Goal: Task Accomplishment & Management: Complete application form

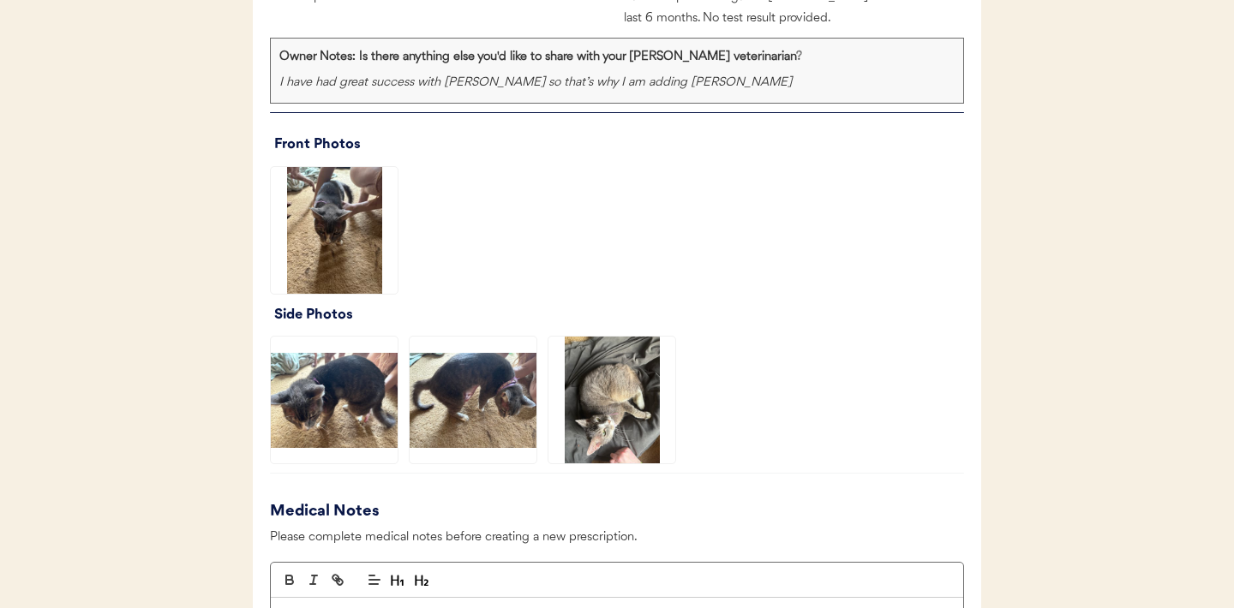
scroll to position [1753, 0]
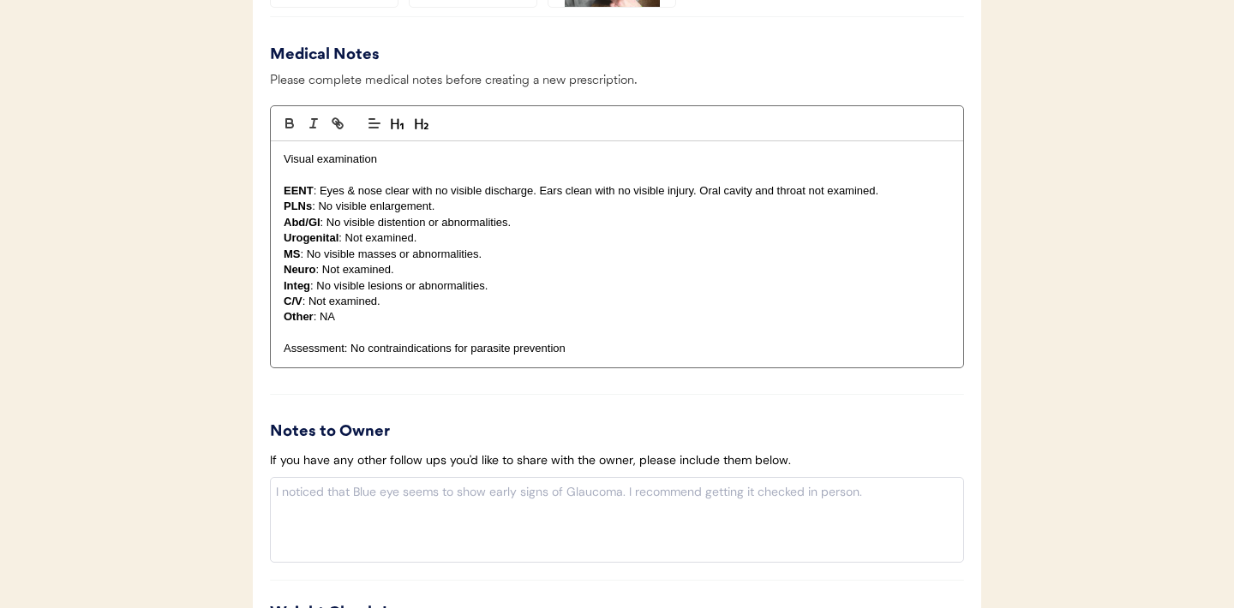
click at [499, 287] on p "Integ : No visible lesions or abnormalities." at bounding box center [617, 285] width 667 height 15
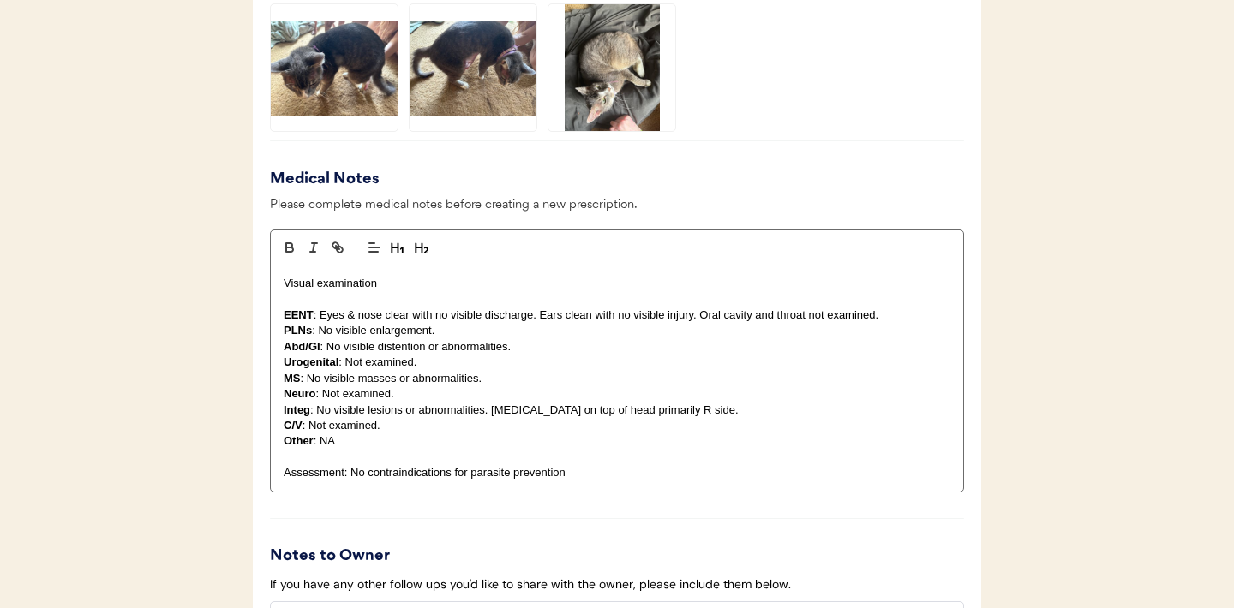
scroll to position [1429, 0]
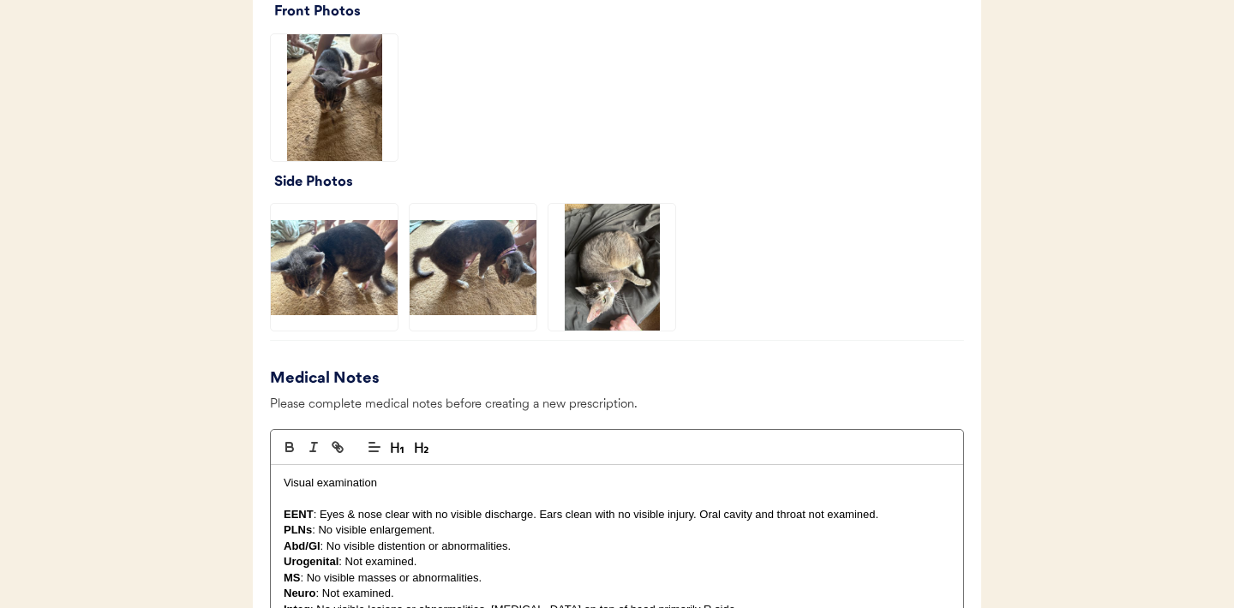
click at [349, 280] on img at bounding box center [334, 267] width 127 height 127
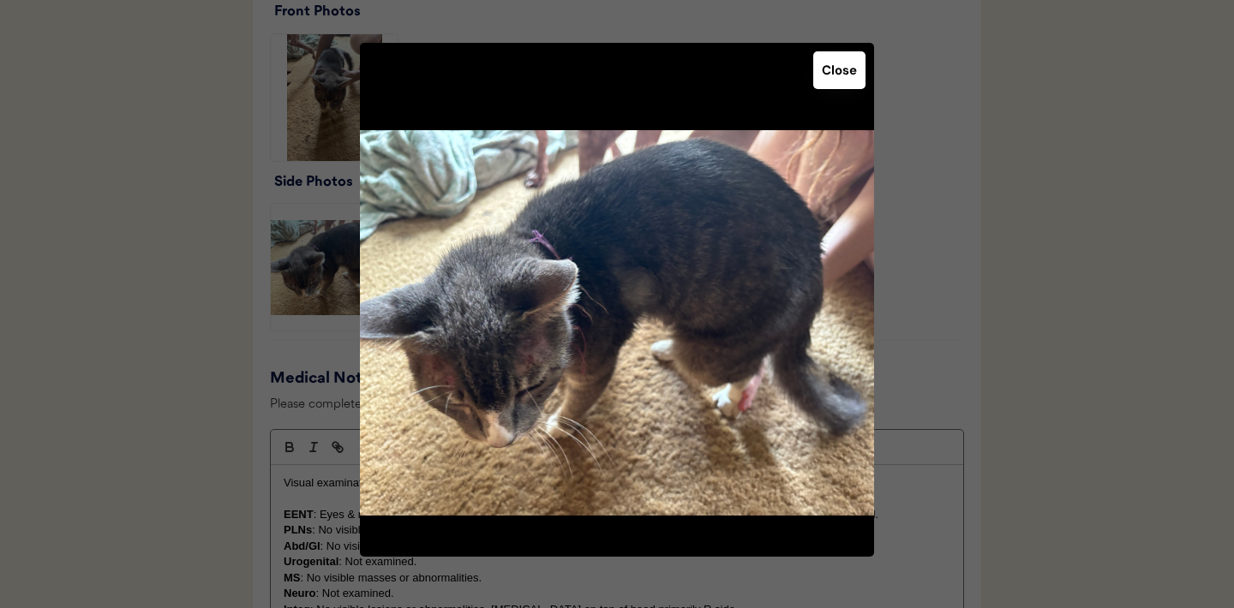
click at [831, 69] on button "Close" at bounding box center [839, 70] width 52 height 38
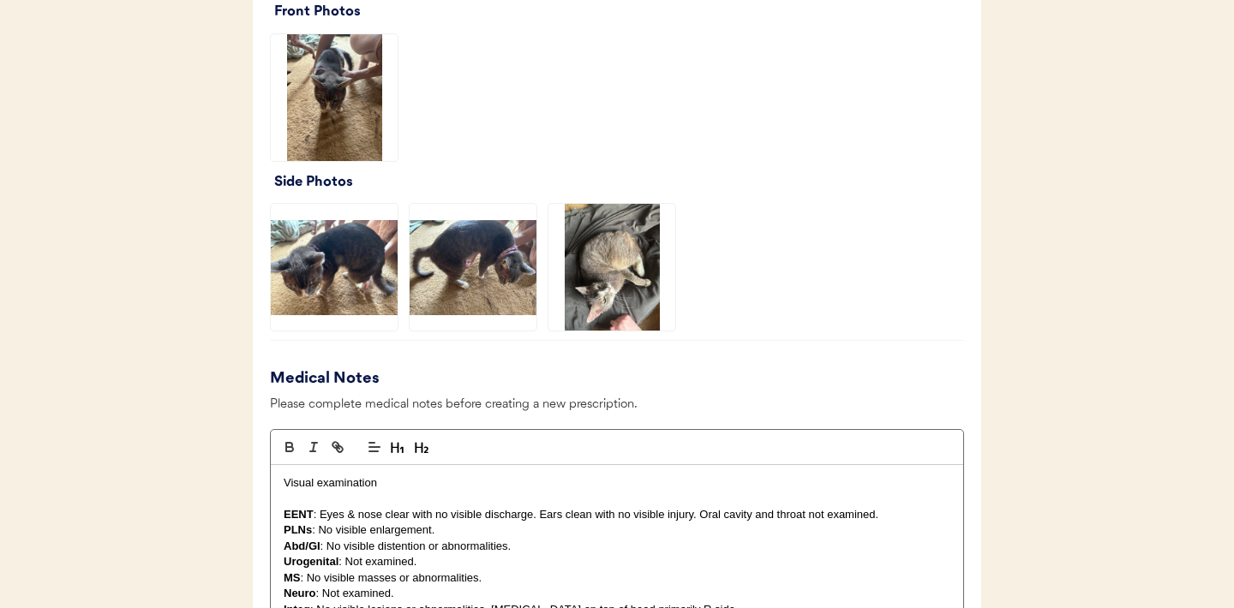
click at [605, 273] on img at bounding box center [611, 267] width 127 height 127
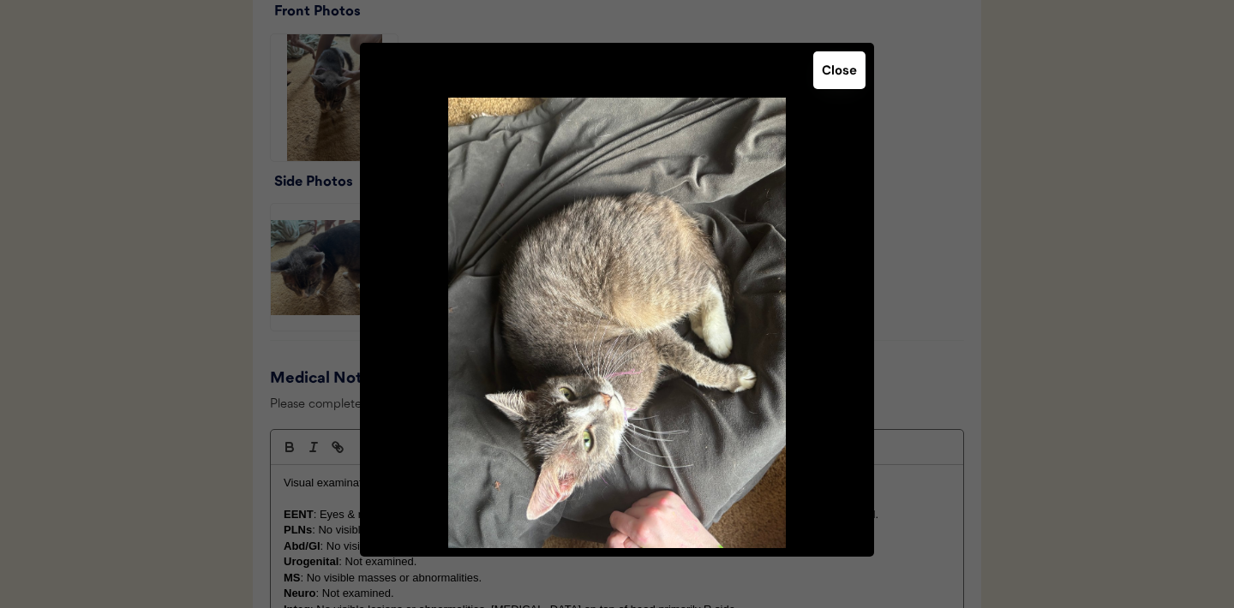
click at [822, 75] on button "Close" at bounding box center [839, 70] width 52 height 38
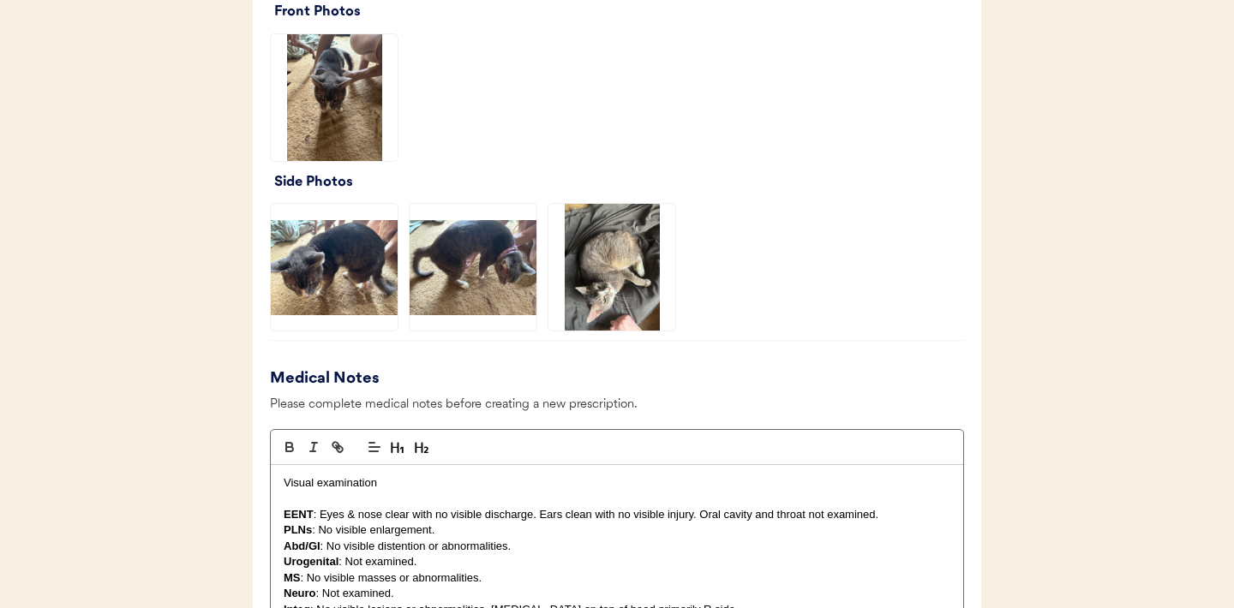
click at [343, 82] on img at bounding box center [334, 97] width 127 height 127
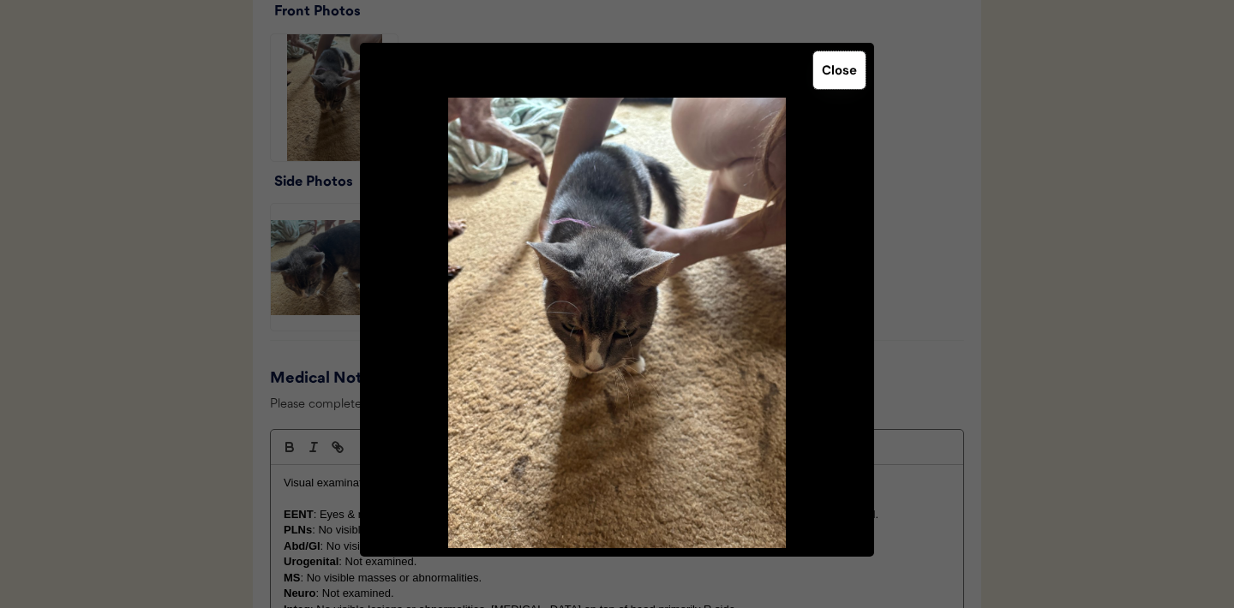
click at [831, 82] on button "Close" at bounding box center [839, 70] width 52 height 38
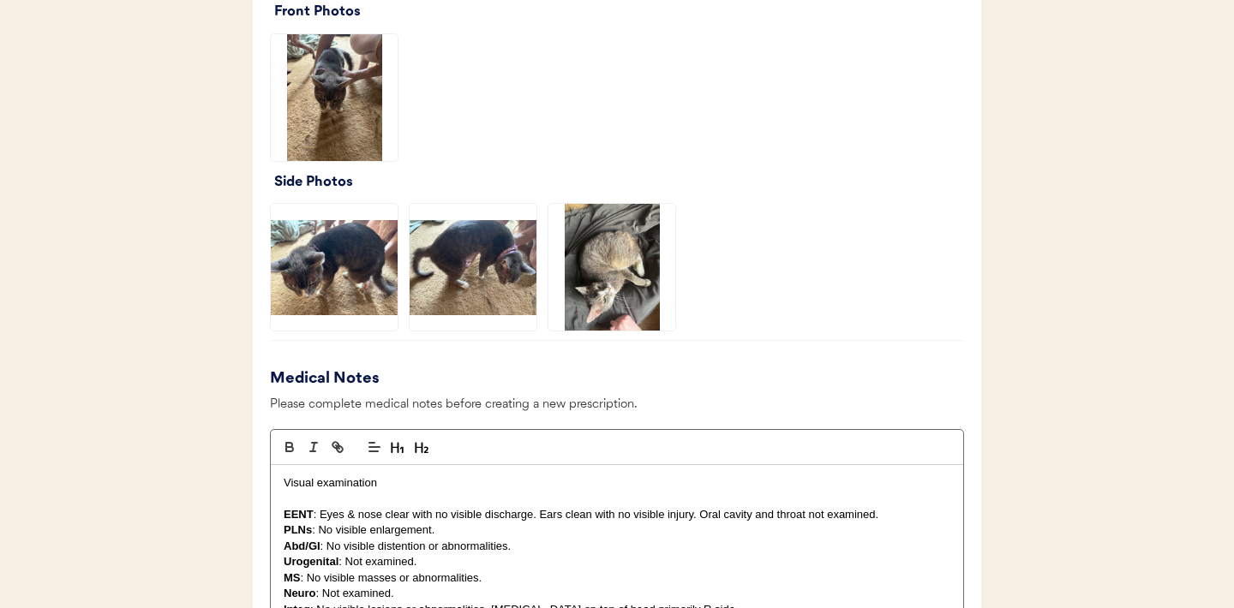
click at [616, 287] on img at bounding box center [611, 267] width 127 height 127
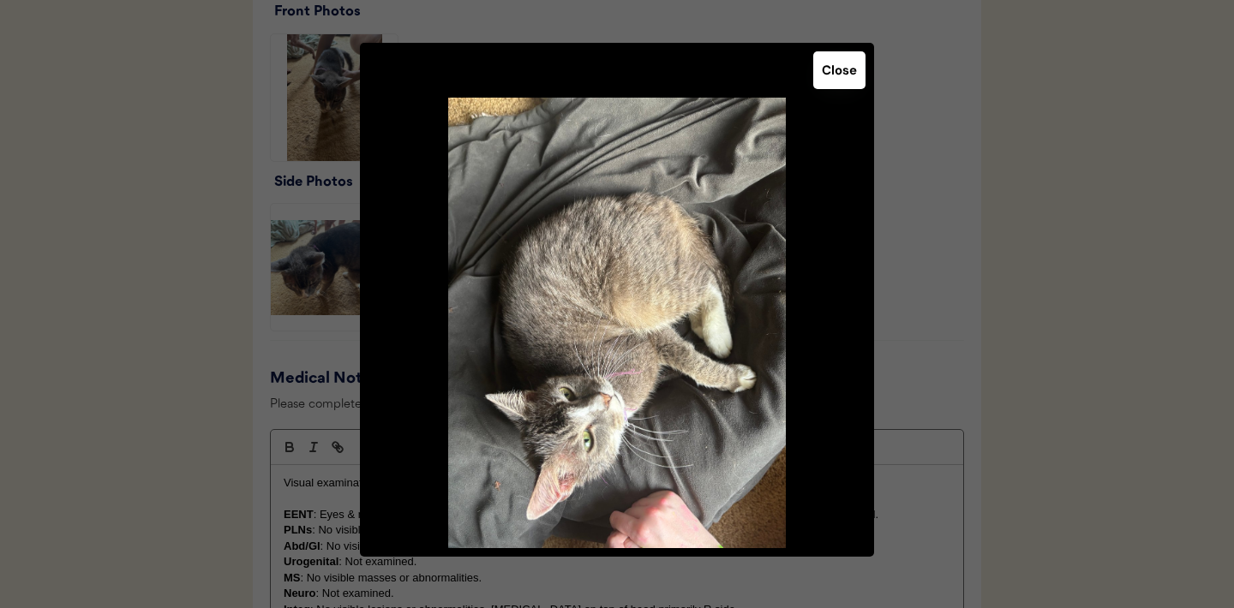
click at [833, 73] on button "Close" at bounding box center [839, 70] width 52 height 38
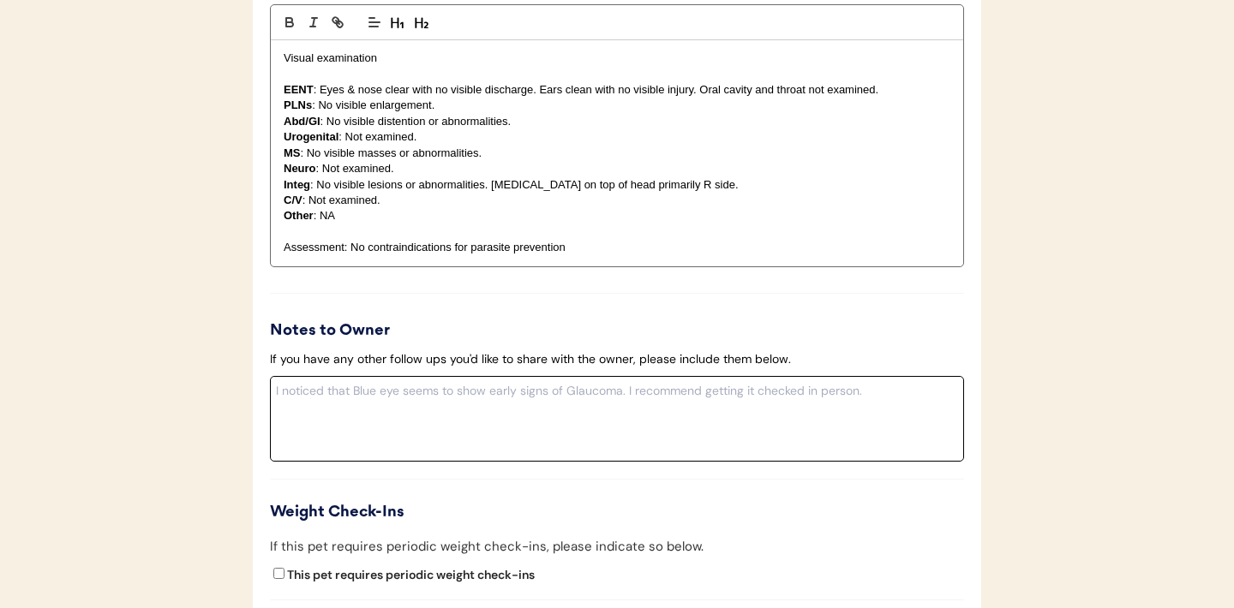
scroll to position [2048, 0]
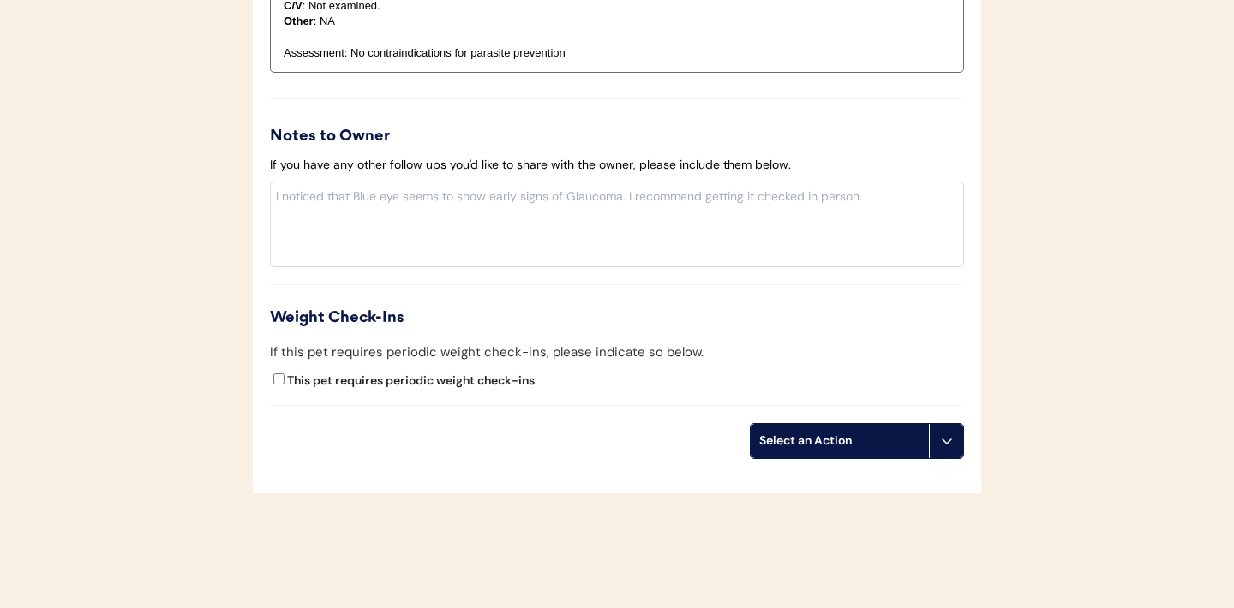
click at [955, 447] on button at bounding box center [946, 441] width 34 height 34
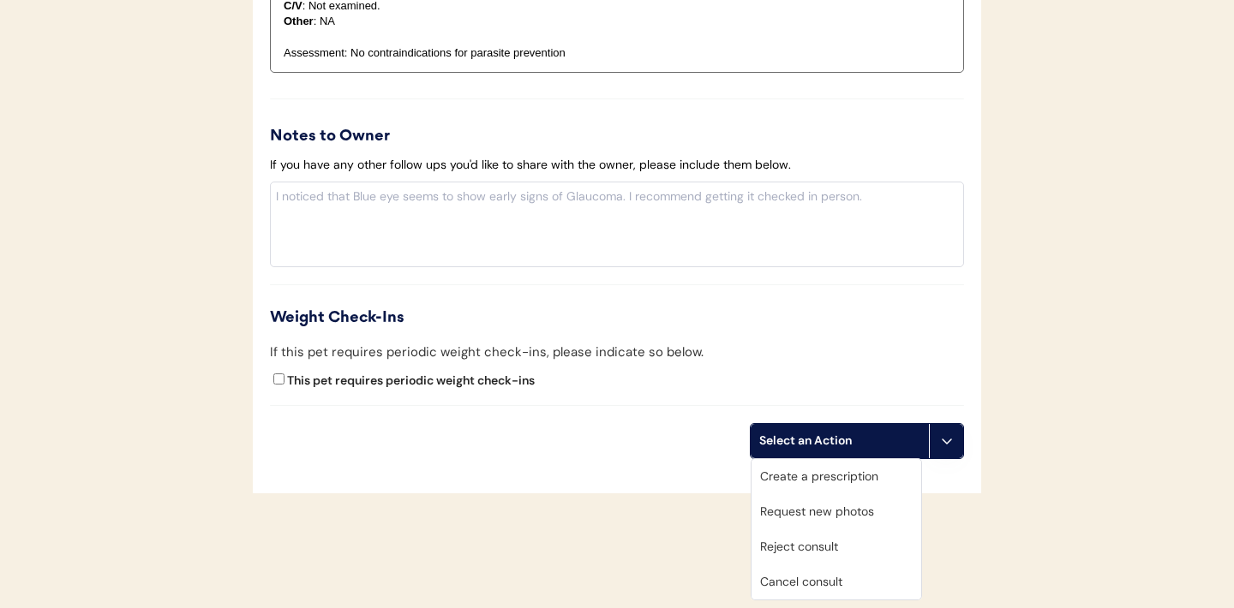
click at [825, 473] on div "Create a prescription" at bounding box center [836, 476] width 170 height 35
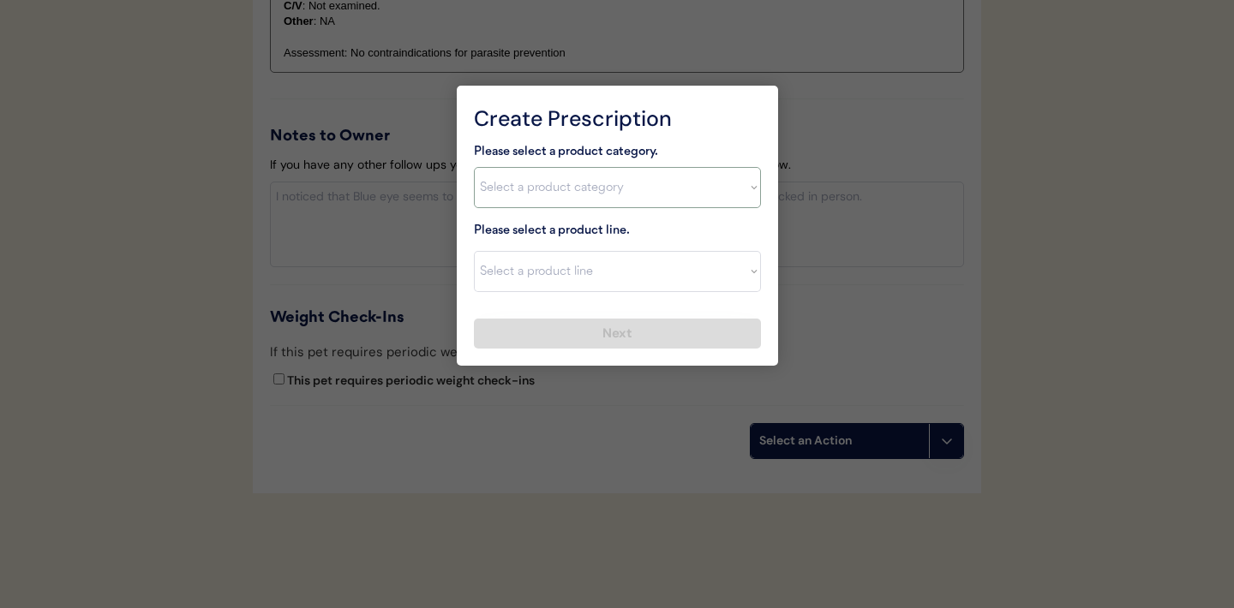
click at [741, 188] on select "Select a product category Allergies Antibiotics Anxiety Combo Parasite Preventi…" at bounding box center [617, 187] width 287 height 41
select select ""combo_parasite_prevention""
click at [756, 272] on select "Select a product line Bravecto Plus Topical for Cats Bravecto Plus Topical for …" at bounding box center [617, 271] width 287 height 41
select select ""Revolution Plus""
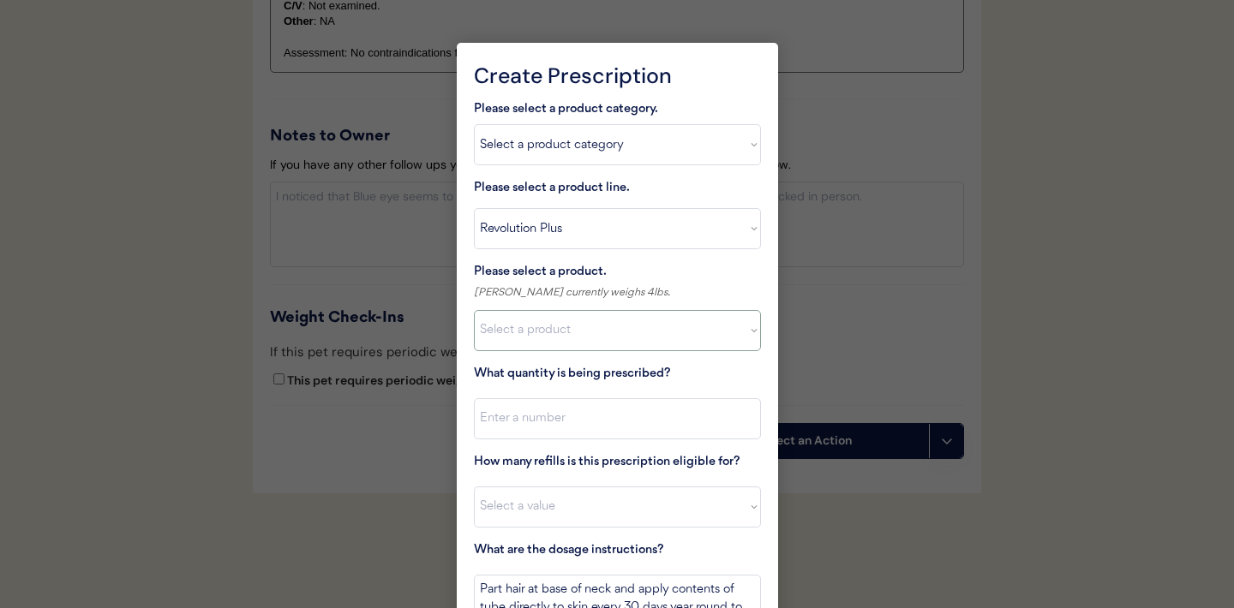
click at [738, 336] on select "Select a product Revolution Plus, 2.8 - 5.5lbs Revolution Plus, 5.6 - 11lbs Rev…" at bounding box center [617, 330] width 287 height 41
select select ""1348695171700984260__LOOKUP__1704773707524x878917544982783700""
click at [584, 424] on input "input" at bounding box center [617, 418] width 287 height 41
type input "1"
click at [543, 508] on select "Select a value 0 1 2 3 4 5 6 7 8 9 10 11" at bounding box center [617, 507] width 287 height 41
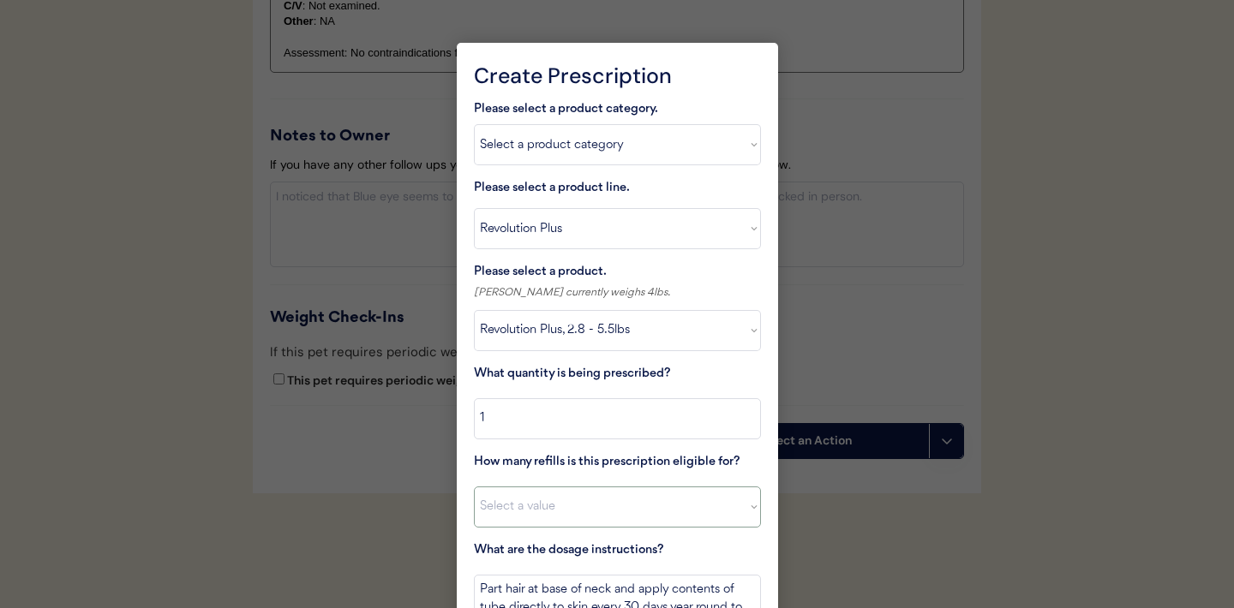
select select "11"
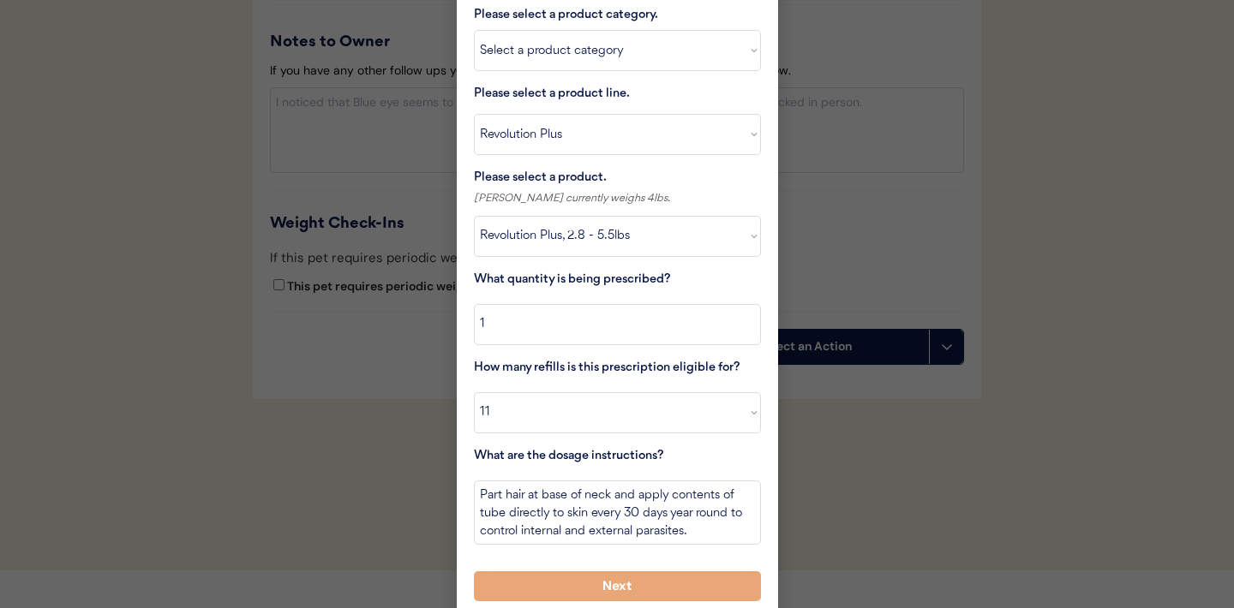
scroll to position [2152, 0]
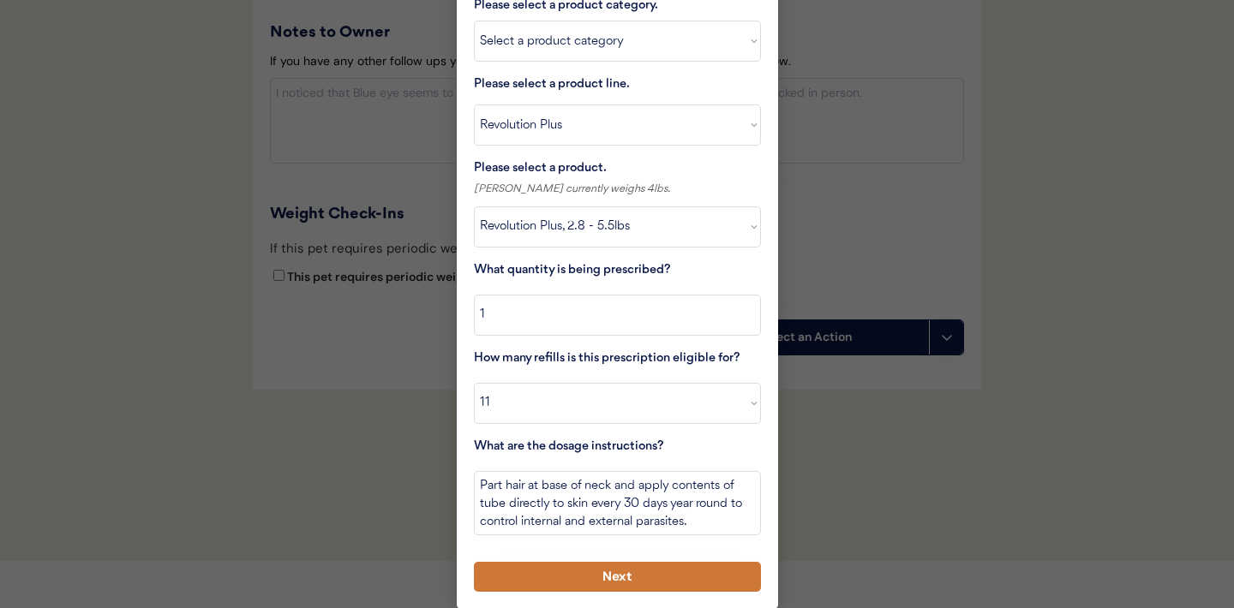
click at [578, 578] on button "Next" at bounding box center [617, 577] width 287 height 30
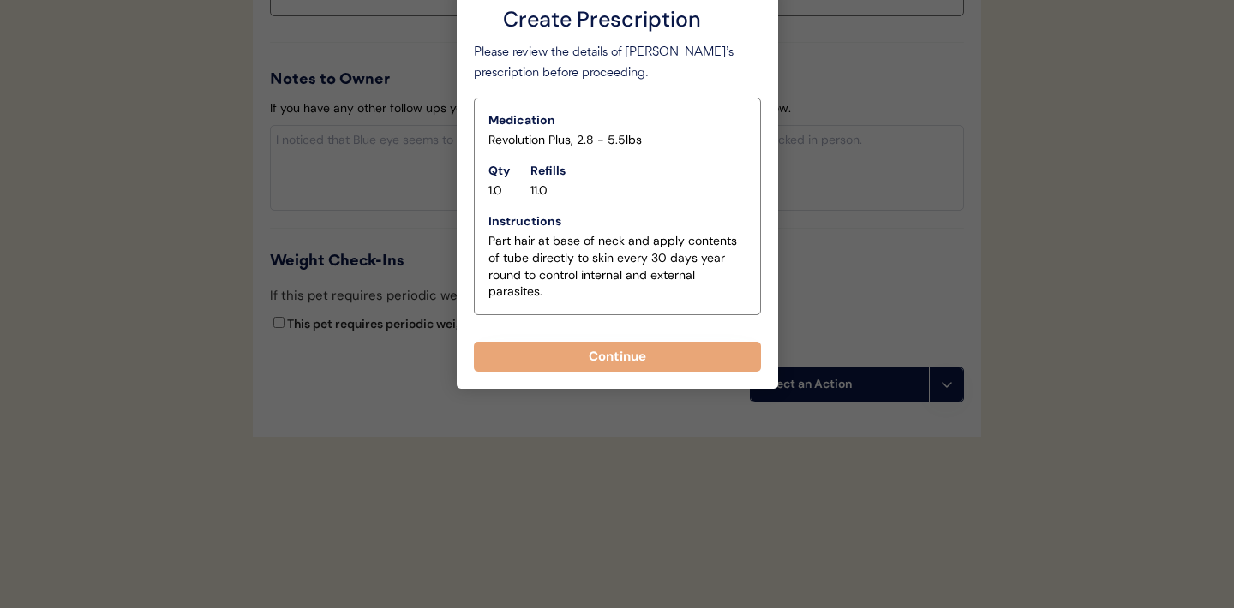
scroll to position [2105, 0]
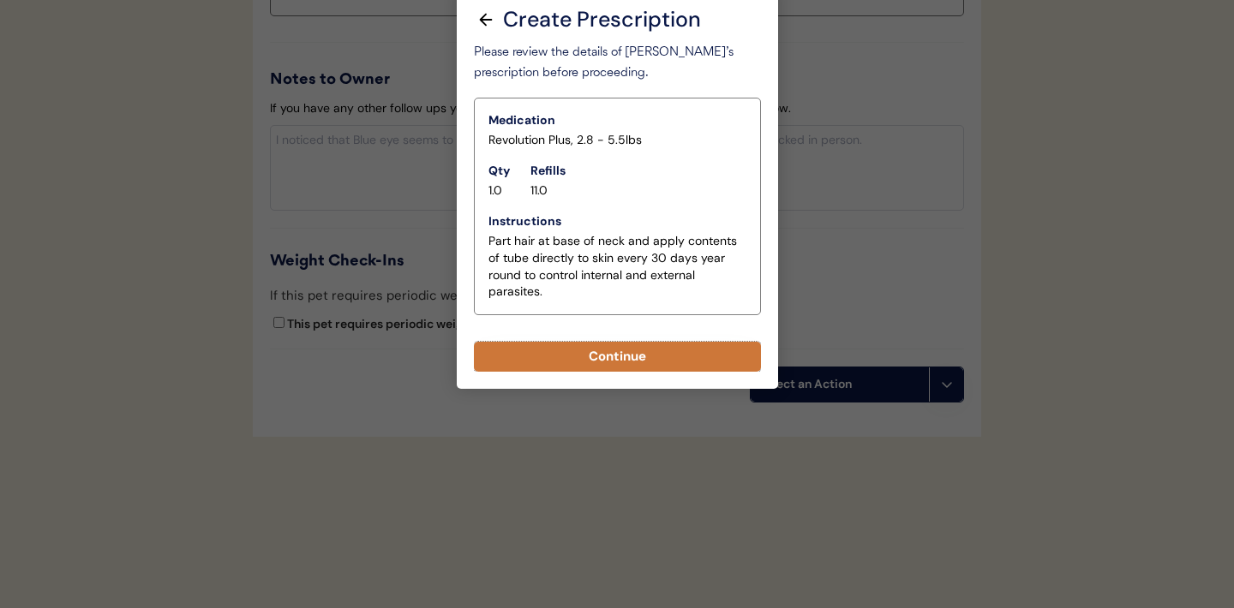
click at [624, 354] on button "Continue" at bounding box center [617, 357] width 287 height 30
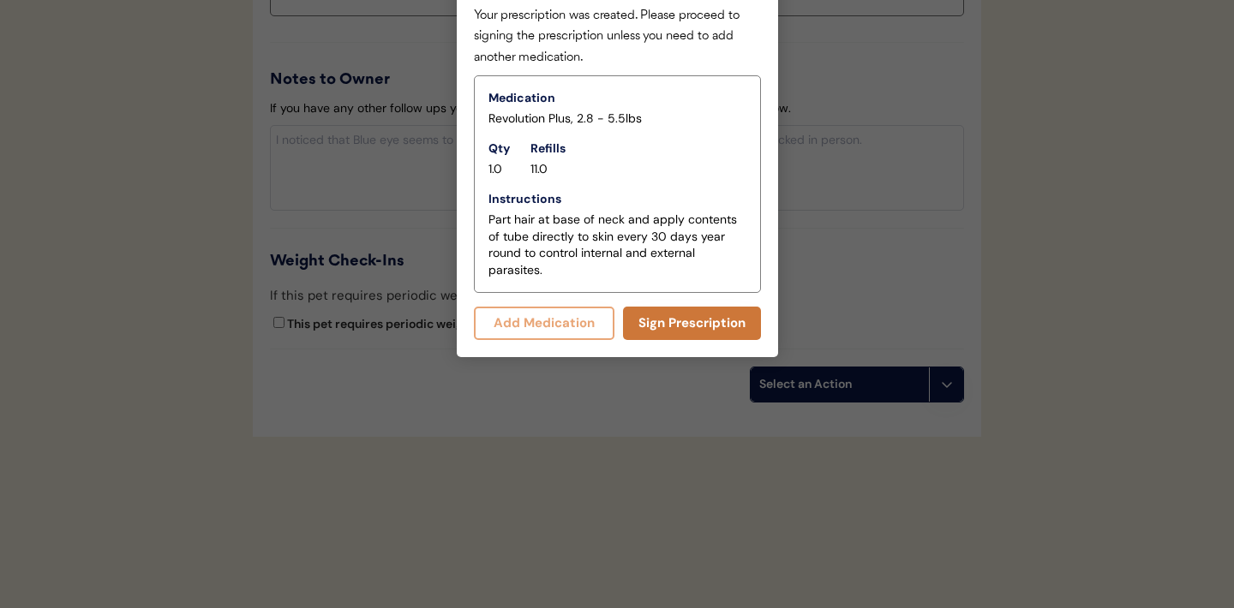
click at [675, 326] on button "Sign Prescription" at bounding box center [692, 323] width 138 height 33
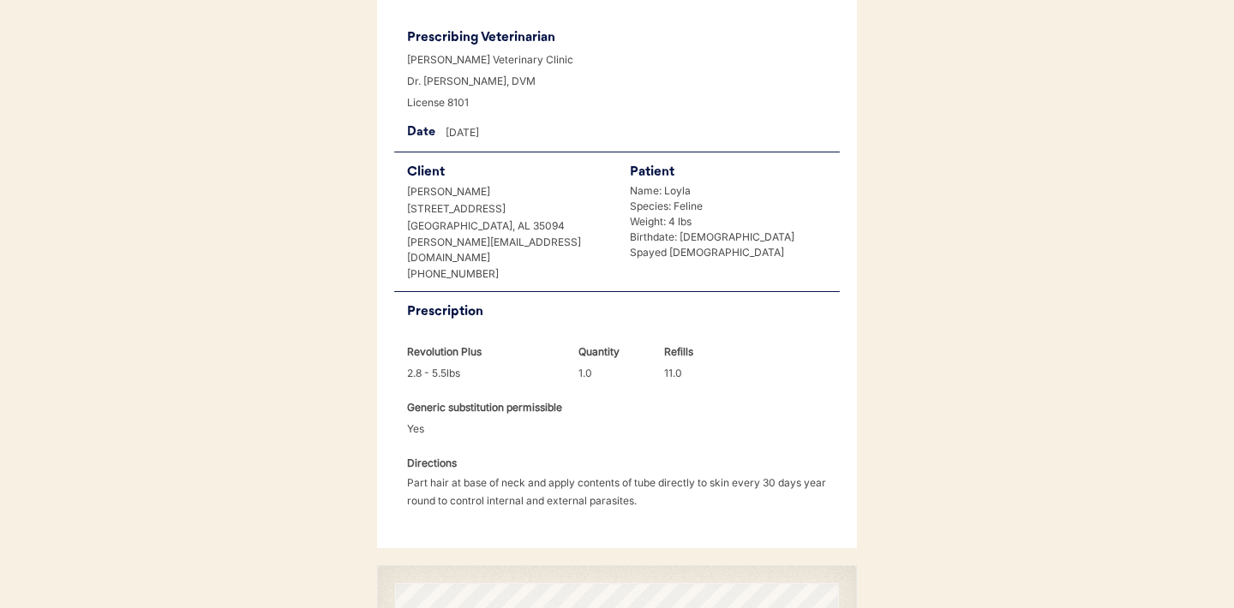
scroll to position [440, 0]
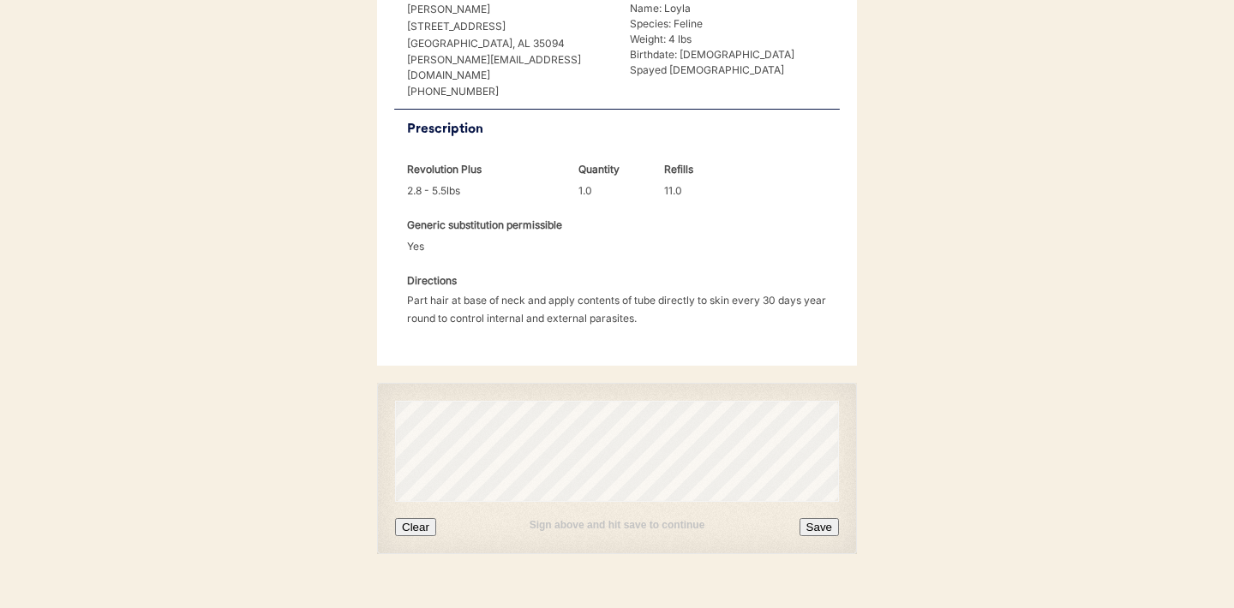
click at [422, 518] on button "Clear" at bounding box center [415, 527] width 41 height 18
click at [424, 518] on button "Clear" at bounding box center [415, 527] width 41 height 18
click at [422, 518] on button "Clear" at bounding box center [415, 527] width 41 height 18
click at [815, 518] on button "Save" at bounding box center [818, 527] width 39 height 18
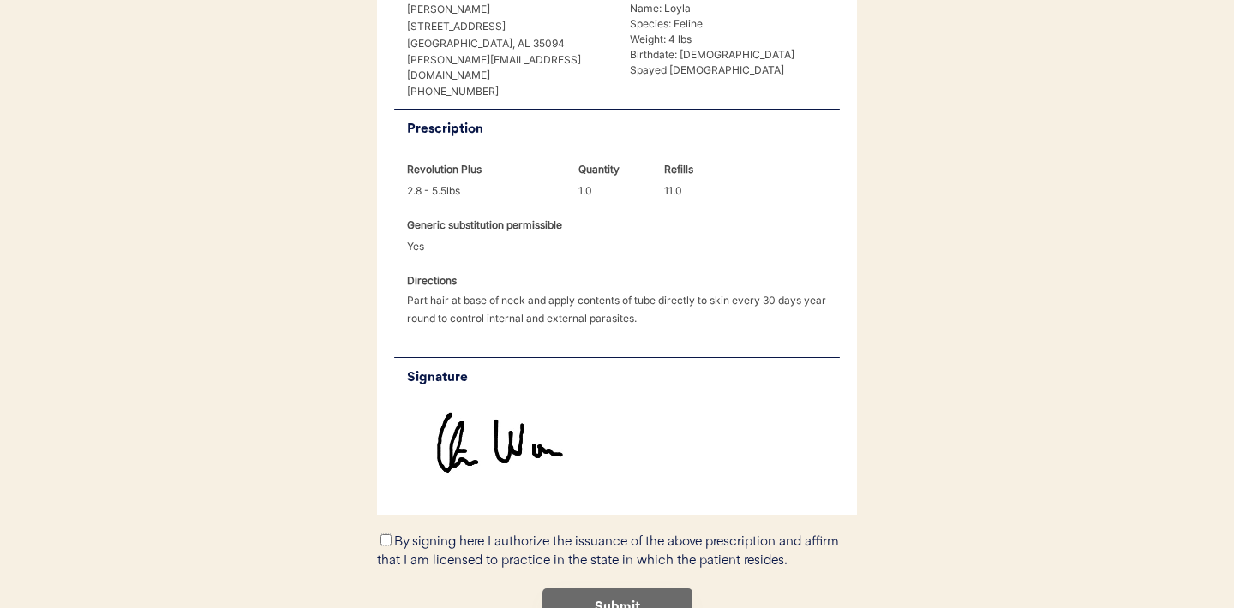
click at [389, 535] on input "By signing here I authorize the issuance of the above prescription and affirm t…" at bounding box center [385, 540] width 11 height 11
checkbox input "true"
click at [588, 589] on button "Submit" at bounding box center [617, 608] width 150 height 39
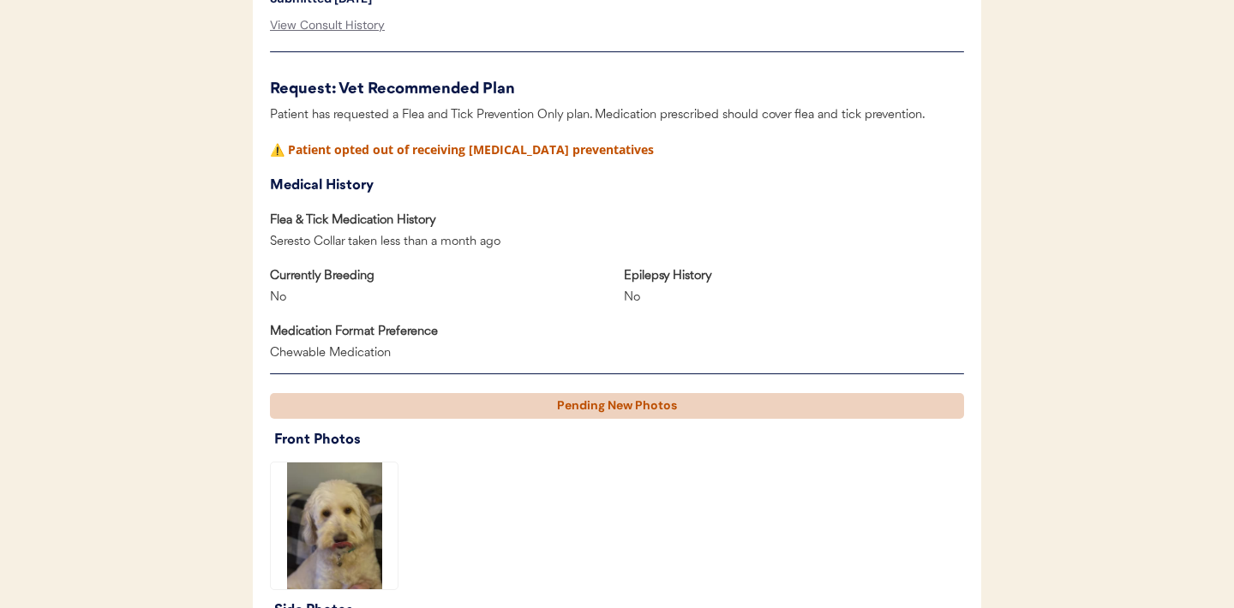
scroll to position [803, 0]
